Goal: Task Accomplishment & Management: Manage account settings

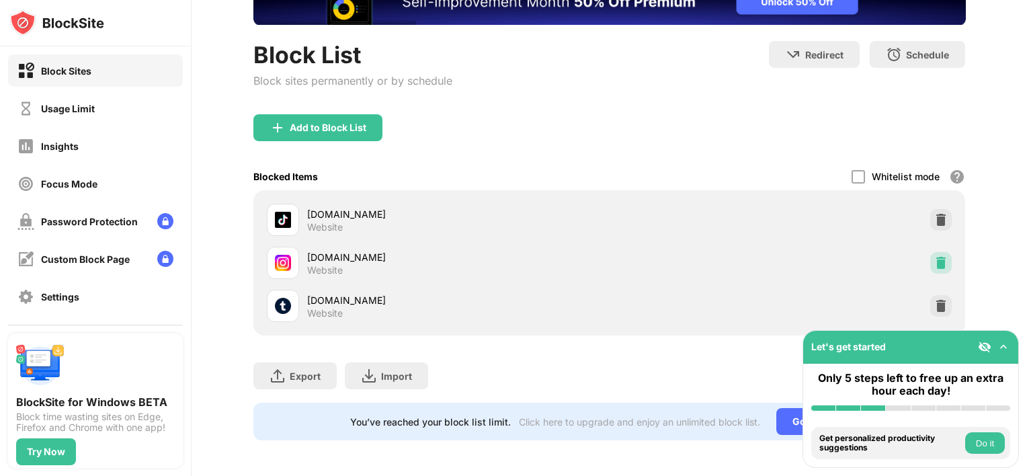
click at [934, 258] on img at bounding box center [940, 262] width 13 height 13
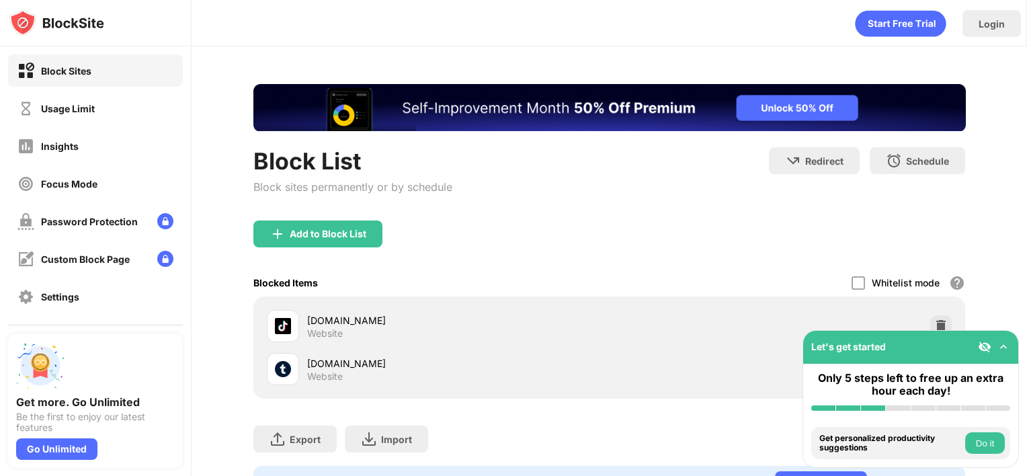
click at [982, 345] on img at bounding box center [984, 346] width 13 height 13
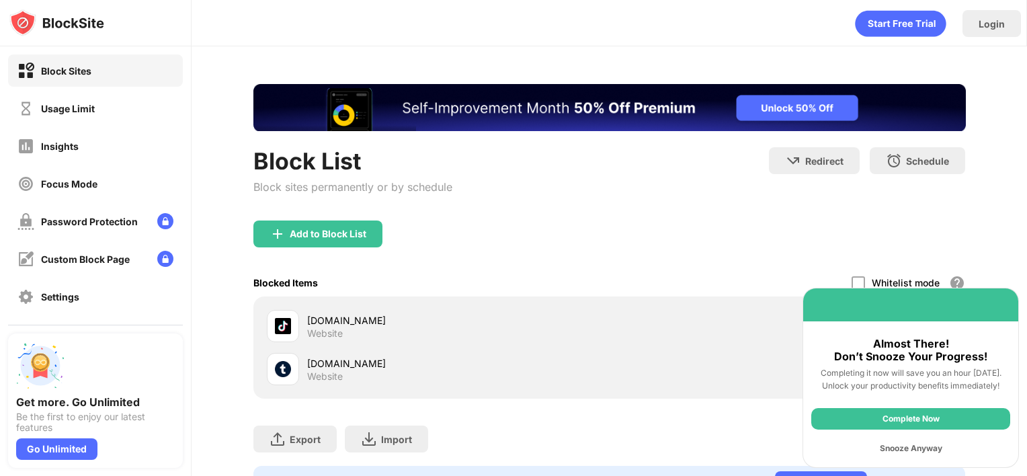
click at [910, 448] on div "Snooze Anyway" at bounding box center [910, 447] width 199 height 21
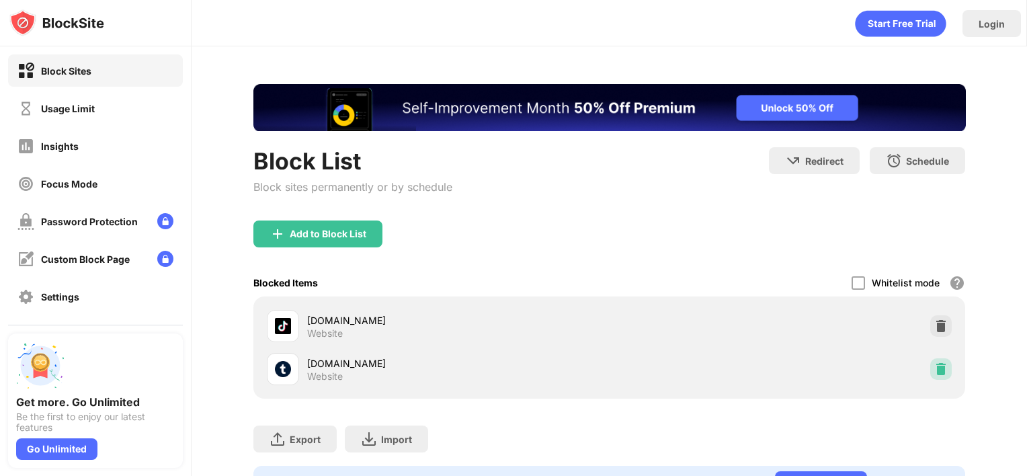
click at [934, 366] on img at bounding box center [940, 368] width 13 height 13
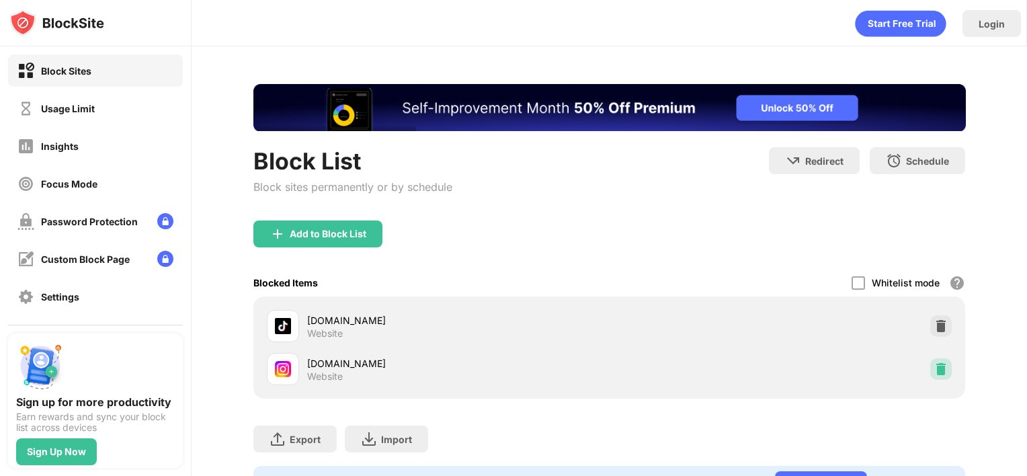
click at [934, 370] on img at bounding box center [940, 368] width 13 height 13
